Goal: Task Accomplishment & Management: Manage account settings

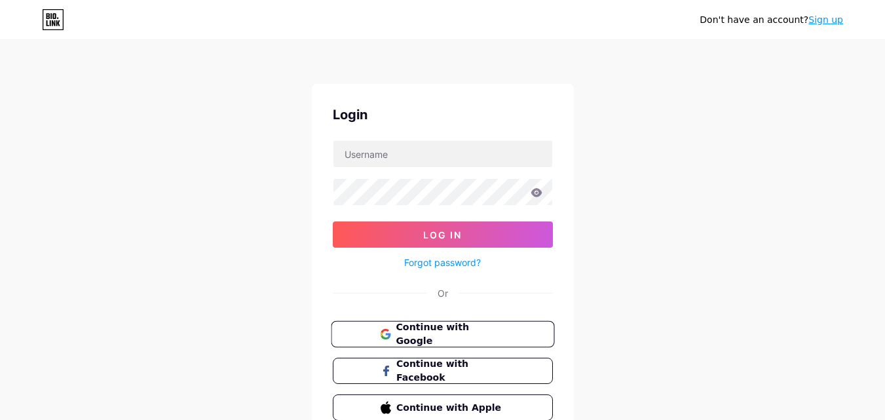
click at [433, 332] on span "Continue with Google" at bounding box center [450, 334] width 109 height 28
